Goal: Task Accomplishment & Management: Use online tool/utility

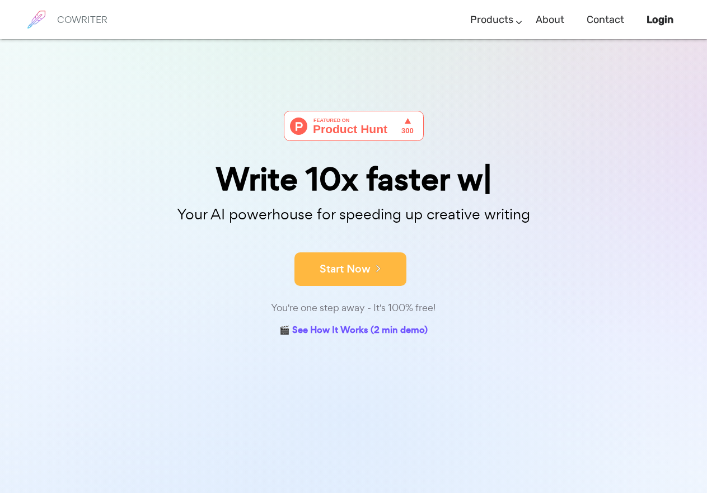
click at [368, 261] on button "Start Now" at bounding box center [351, 270] width 112 height 34
